Goal: Transaction & Acquisition: Purchase product/service

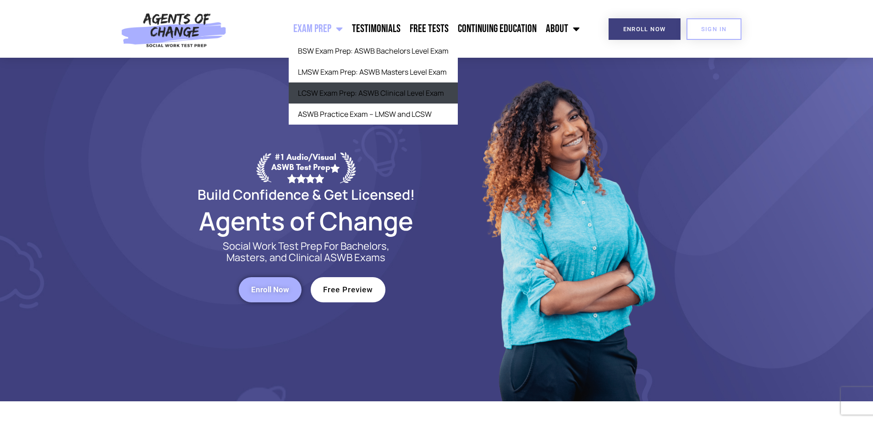
click at [369, 100] on link "LCSW Exam Prep: ASWB Clinical Level Exam" at bounding box center [373, 93] width 169 height 21
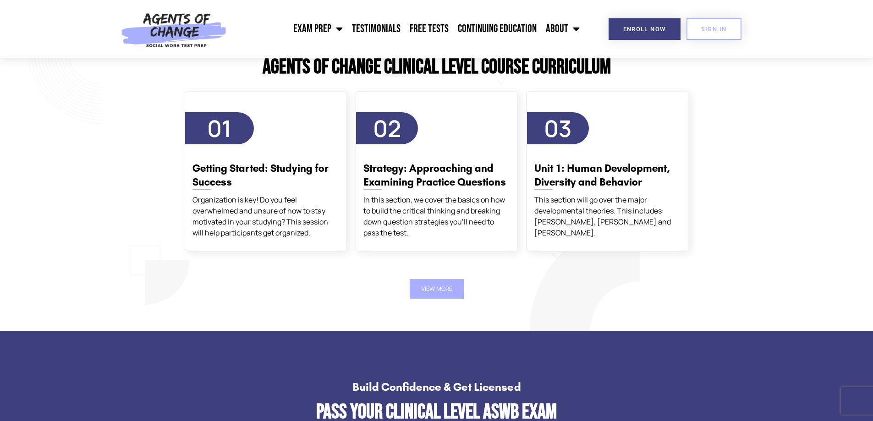
scroll to position [1558, 0]
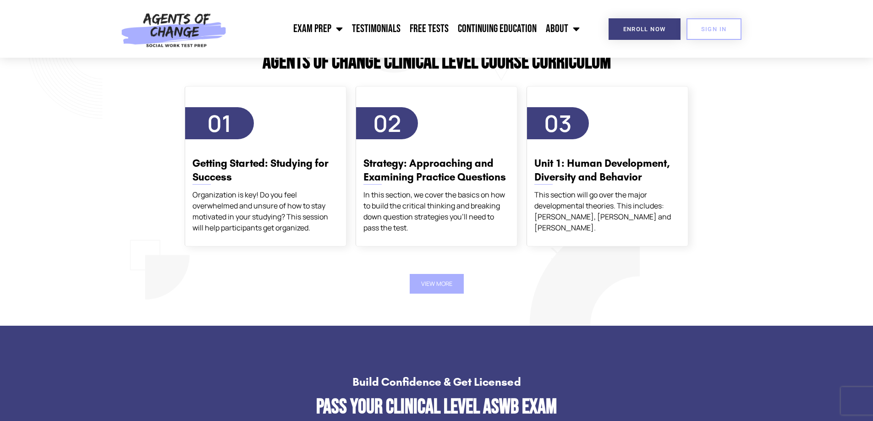
click at [413, 282] on button "View More" at bounding box center [437, 284] width 54 height 20
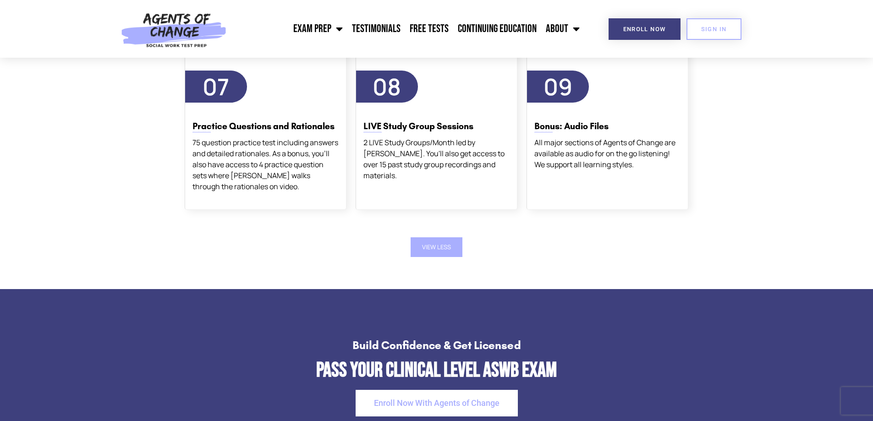
click at [446, 253] on button "View Less" at bounding box center [437, 247] width 52 height 20
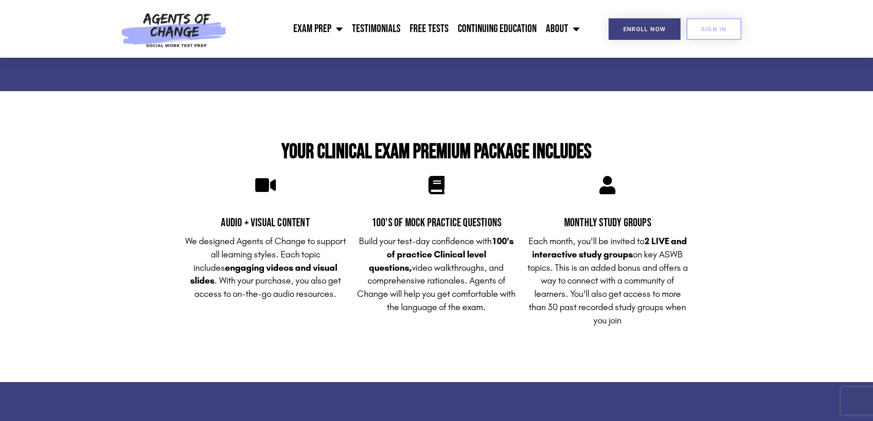
scroll to position [1595, 0]
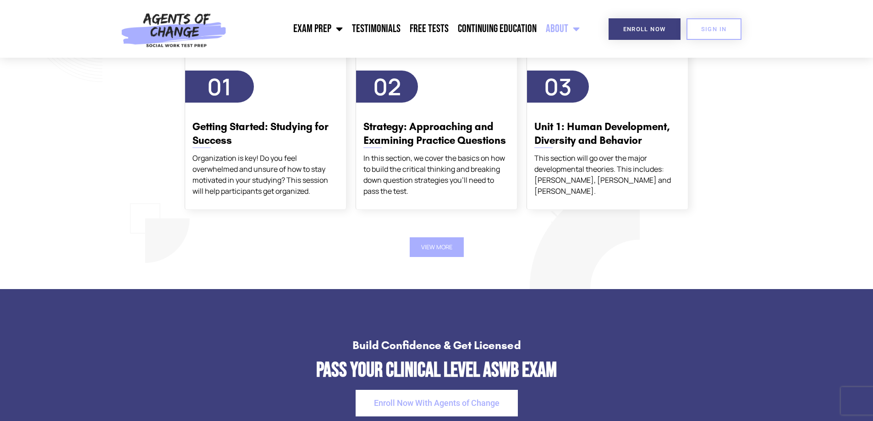
click at [572, 31] on span "Menu" at bounding box center [573, 29] width 11 height 20
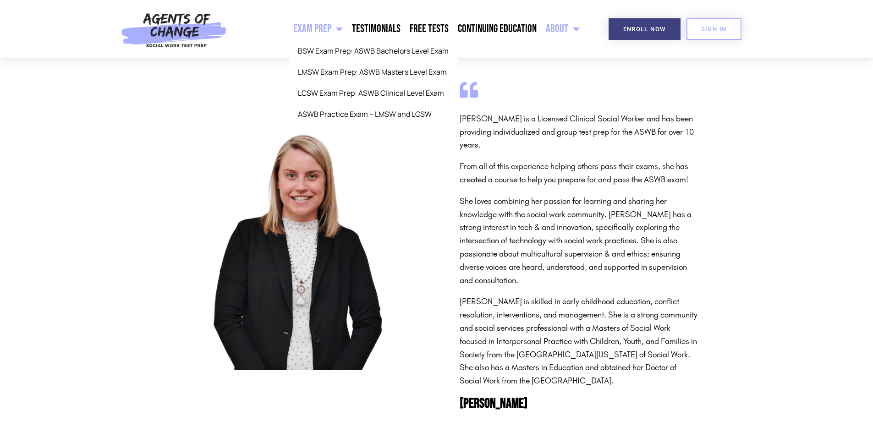
click at [343, 30] on span "Menu" at bounding box center [336, 29] width 11 height 20
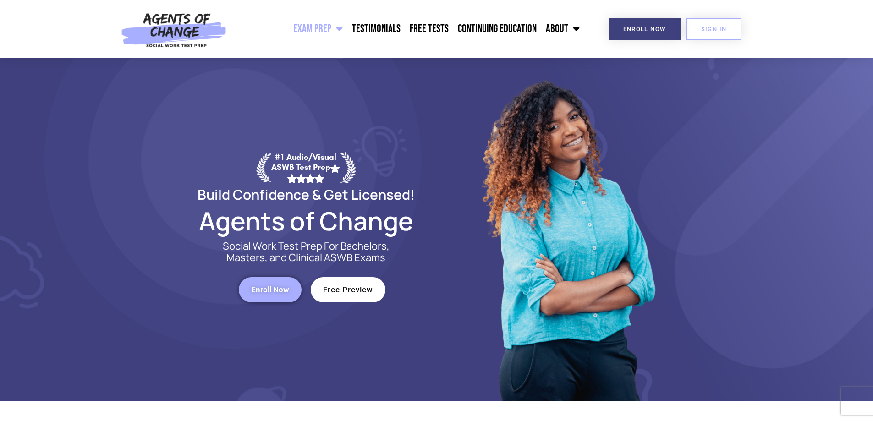
click at [343, 27] on span "Menu" at bounding box center [336, 29] width 11 height 20
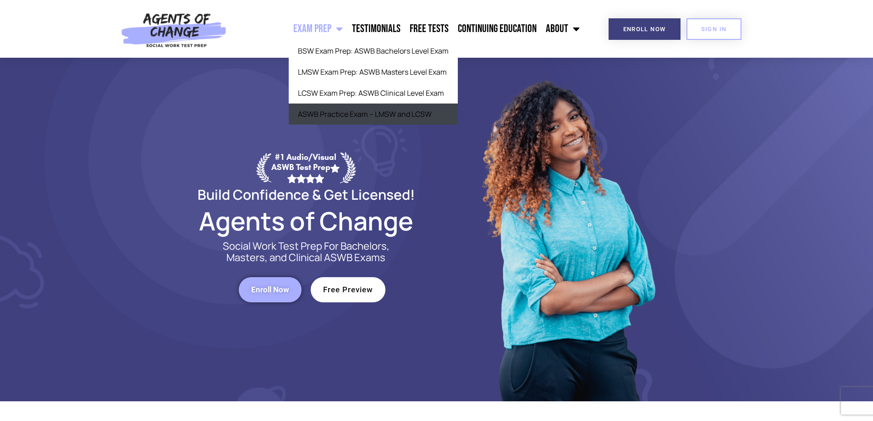
click at [429, 115] on link "ASWB Practice Exam – LMSW and LCSW" at bounding box center [373, 114] width 169 height 21
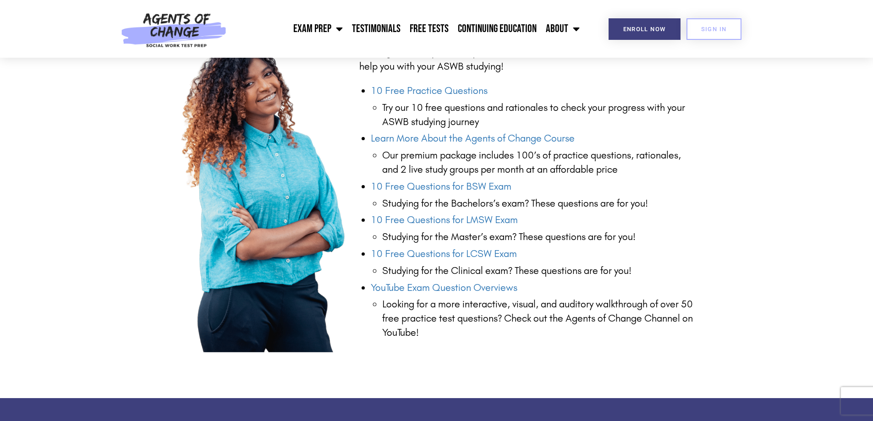
scroll to position [871, 0]
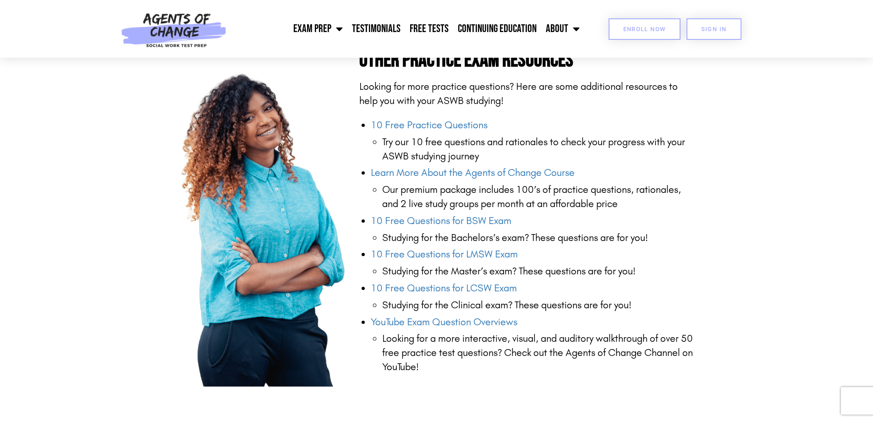
click at [642, 30] on span "Enroll Now" at bounding box center [644, 29] width 43 height 6
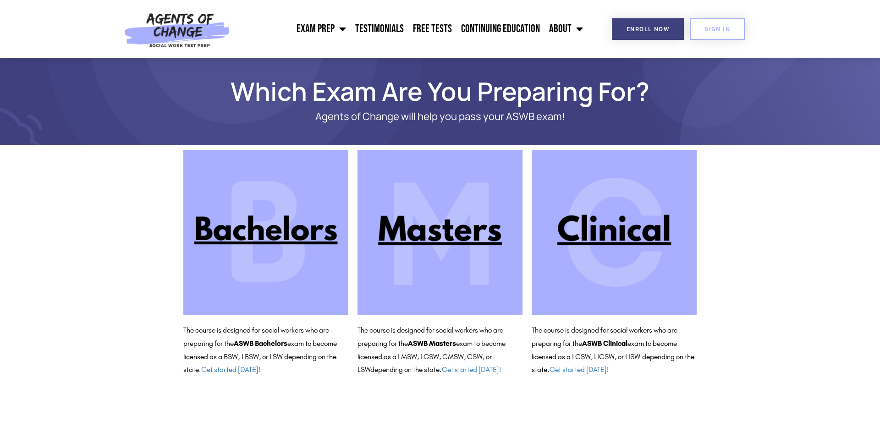
click at [637, 256] on img at bounding box center [614, 232] width 165 height 165
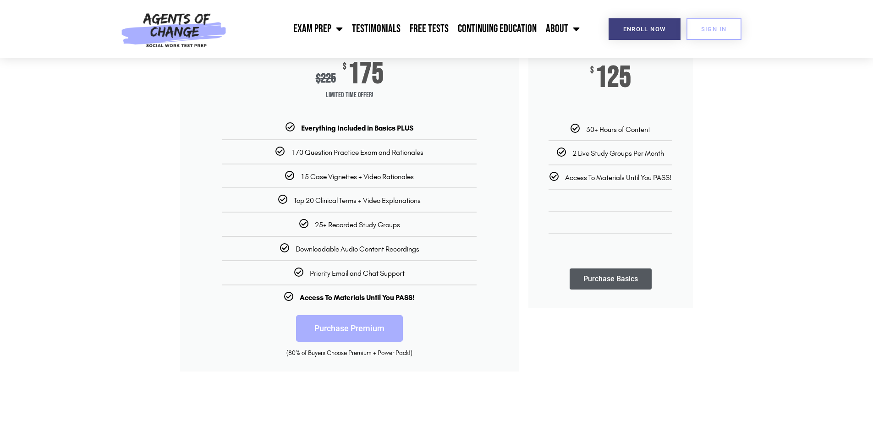
scroll to position [183, 0]
